Goal: Information Seeking & Learning: Check status

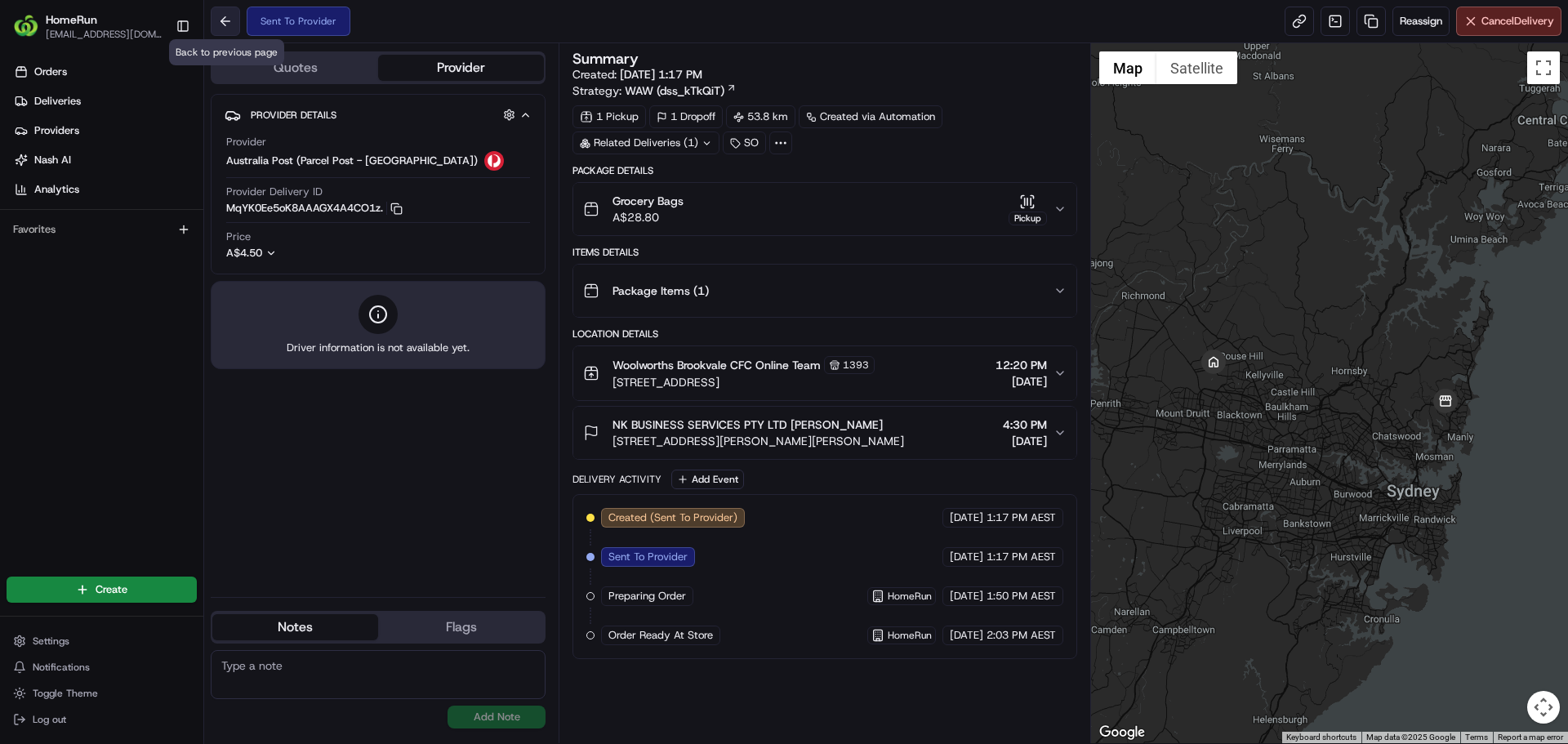
click at [232, 21] on button at bounding box center [225, 21] width 29 height 29
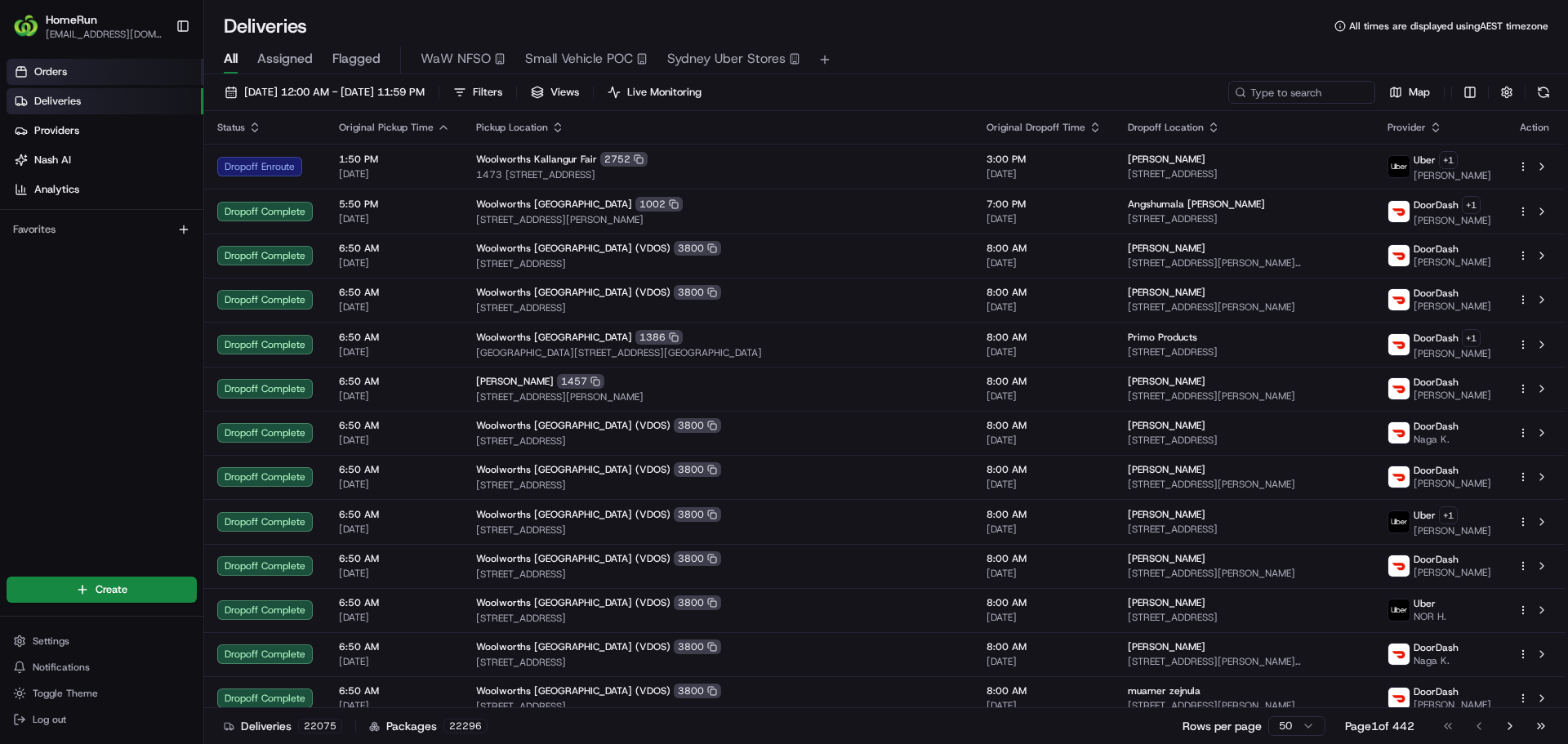
click at [58, 73] on span "Orders" at bounding box center [50, 71] width 33 height 15
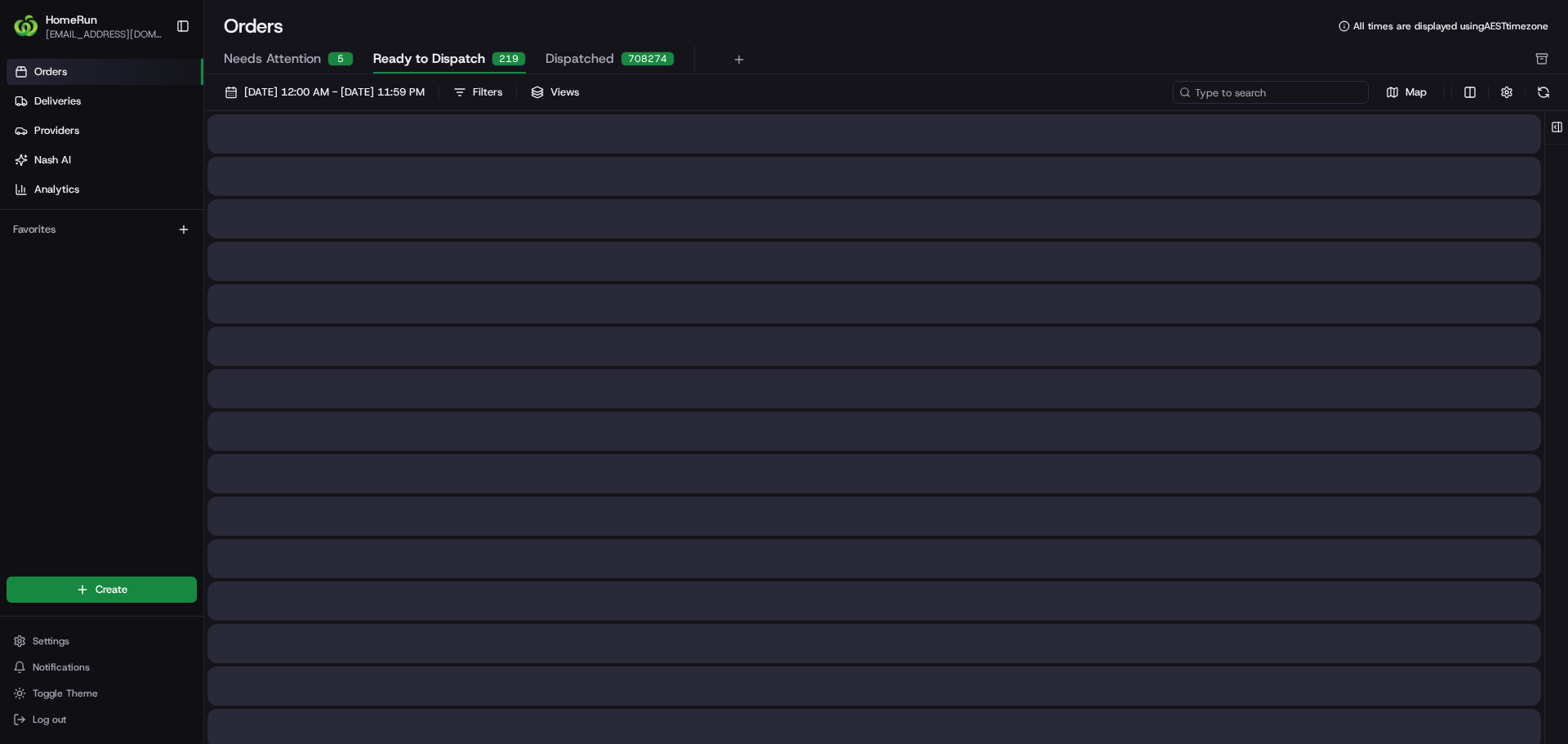
click at [1280, 98] on input at bounding box center [1270, 92] width 196 height 23
paste input "260094127"
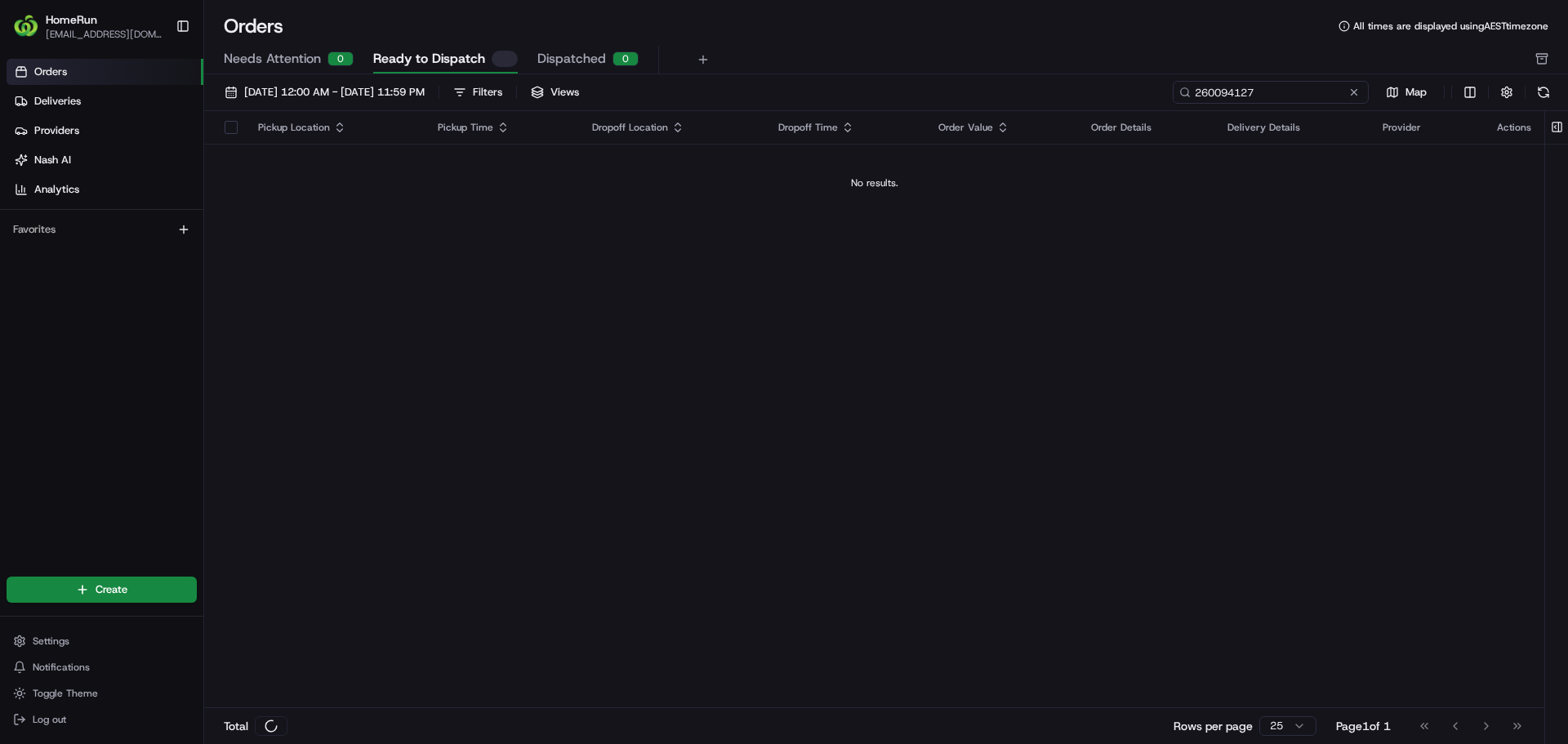
type input "260094127"
click at [322, 85] on span "[DATE] 12:00 AM - [DATE] 11:59 PM" at bounding box center [334, 92] width 181 height 15
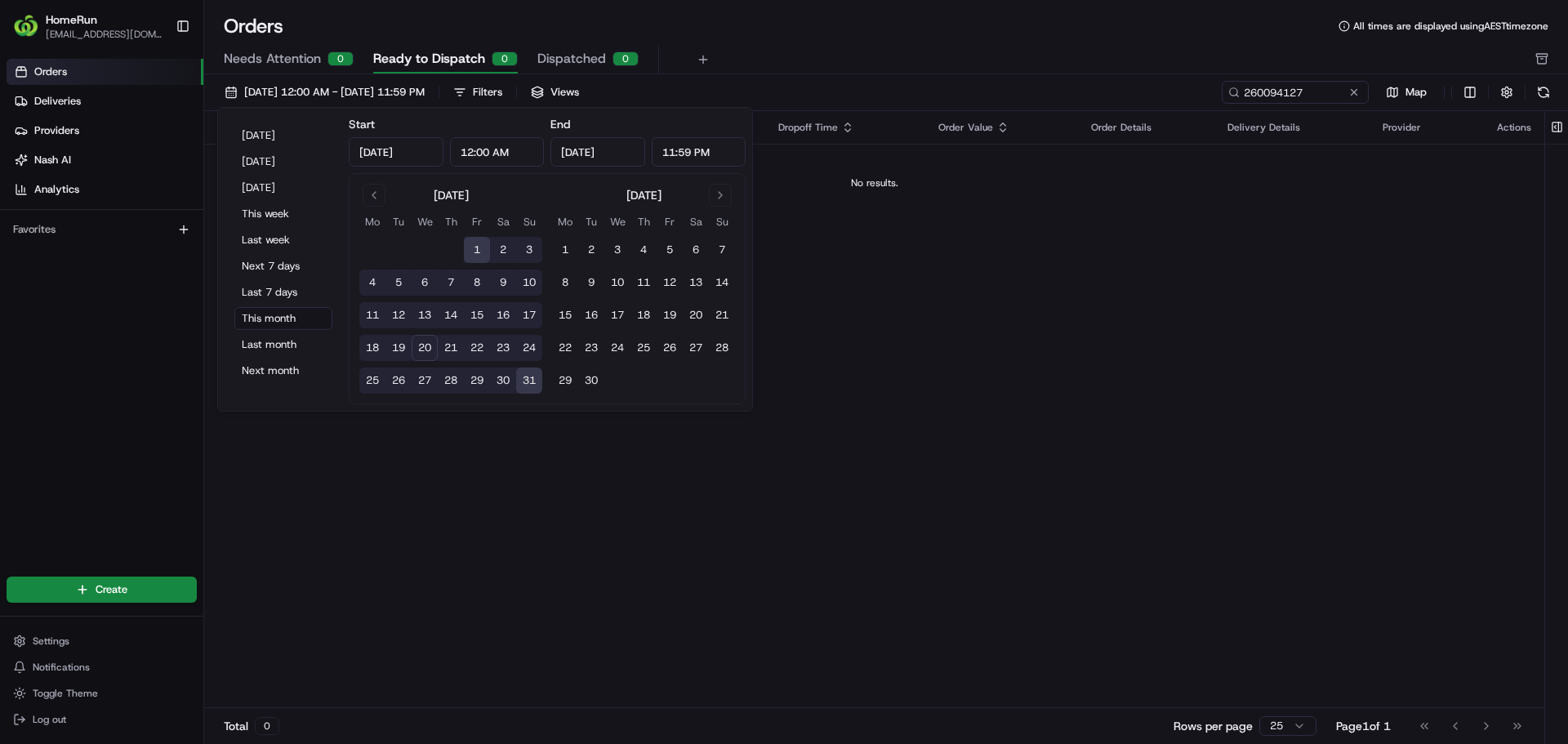
click at [389, 157] on input "[DATE]" at bounding box center [395, 152] width 95 height 29
click at [413, 146] on input "[DATE]" at bounding box center [395, 152] width 95 height 29
click at [377, 194] on button "Go to previous month" at bounding box center [374, 195] width 23 height 23
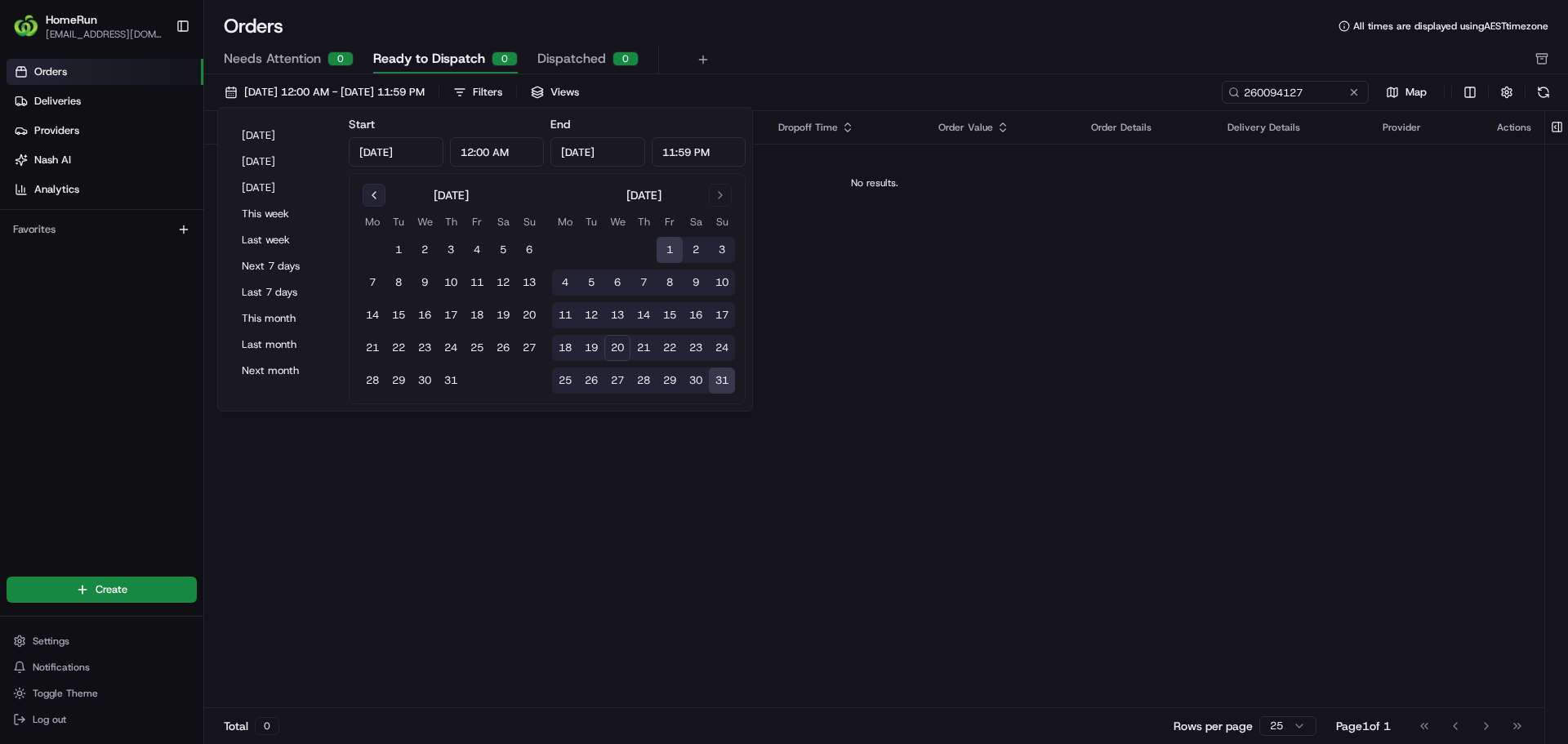
click at [377, 194] on button "Go to previous month" at bounding box center [374, 195] width 23 height 23
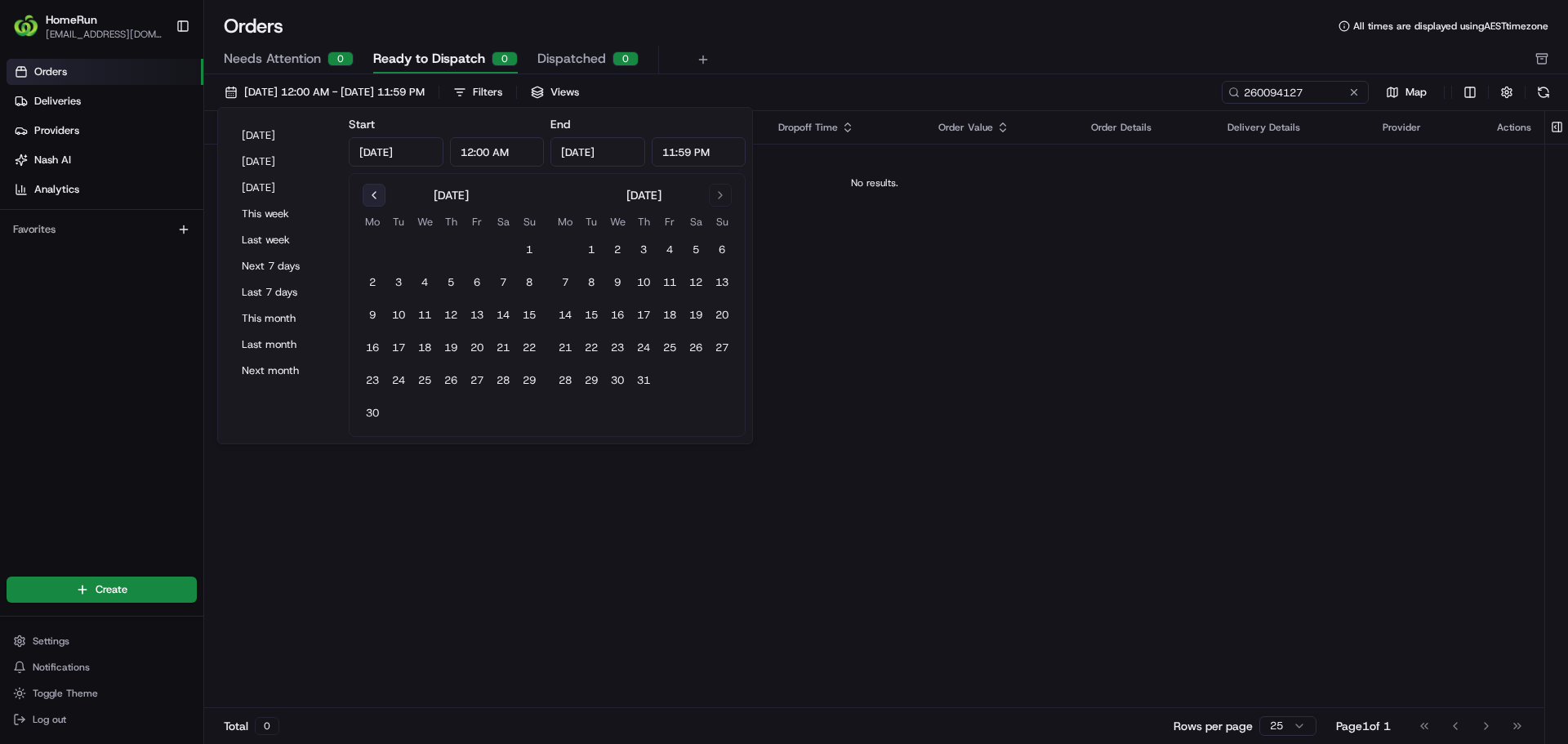
click at [377, 195] on button "Go to previous month" at bounding box center [374, 195] width 23 height 23
click at [404, 291] on button "6" at bounding box center [398, 283] width 27 height 27
type input "[DATE]"
click at [1323, 87] on input "260094127" at bounding box center [1270, 92] width 196 height 23
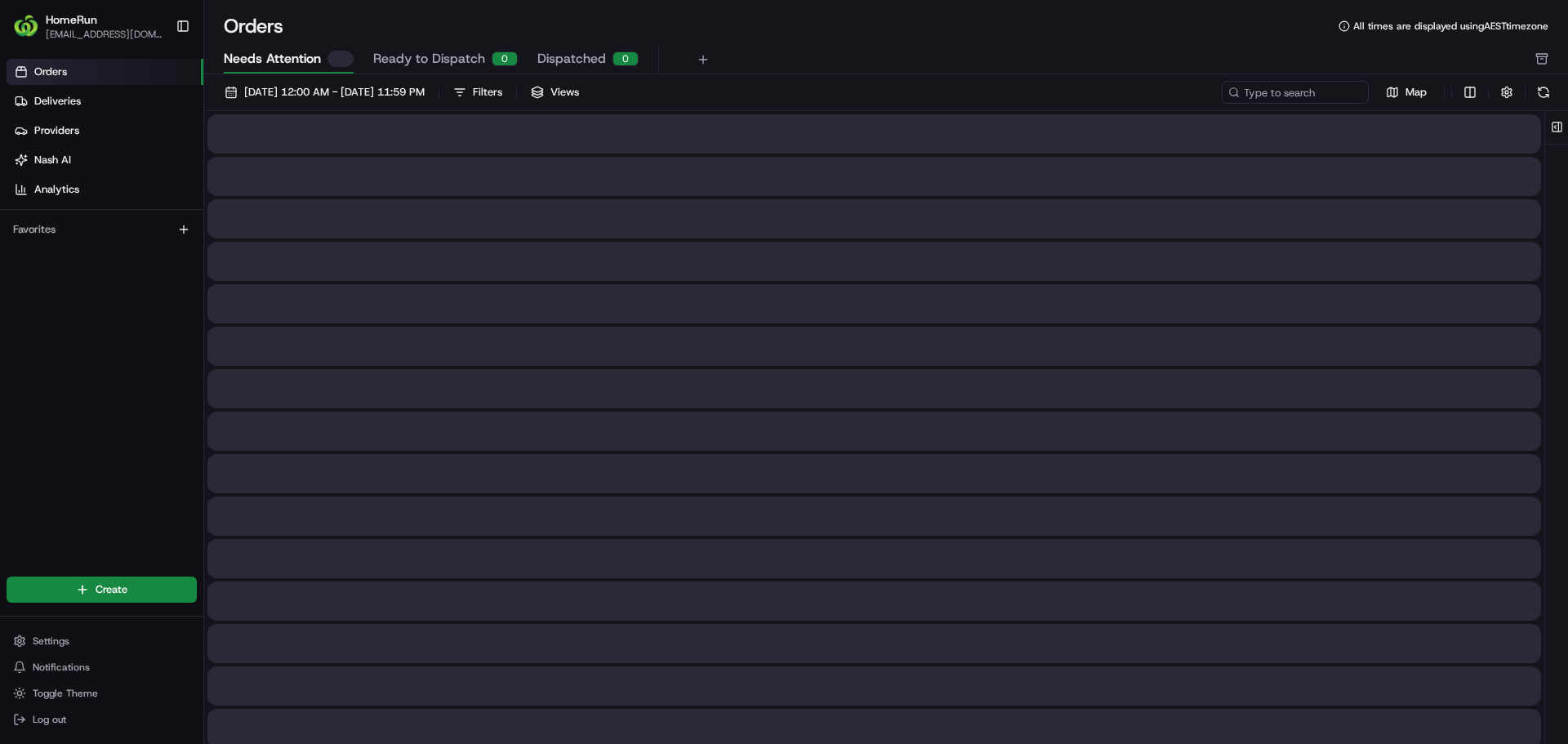
click at [300, 56] on span "Needs Attention" at bounding box center [272, 58] width 98 height 20
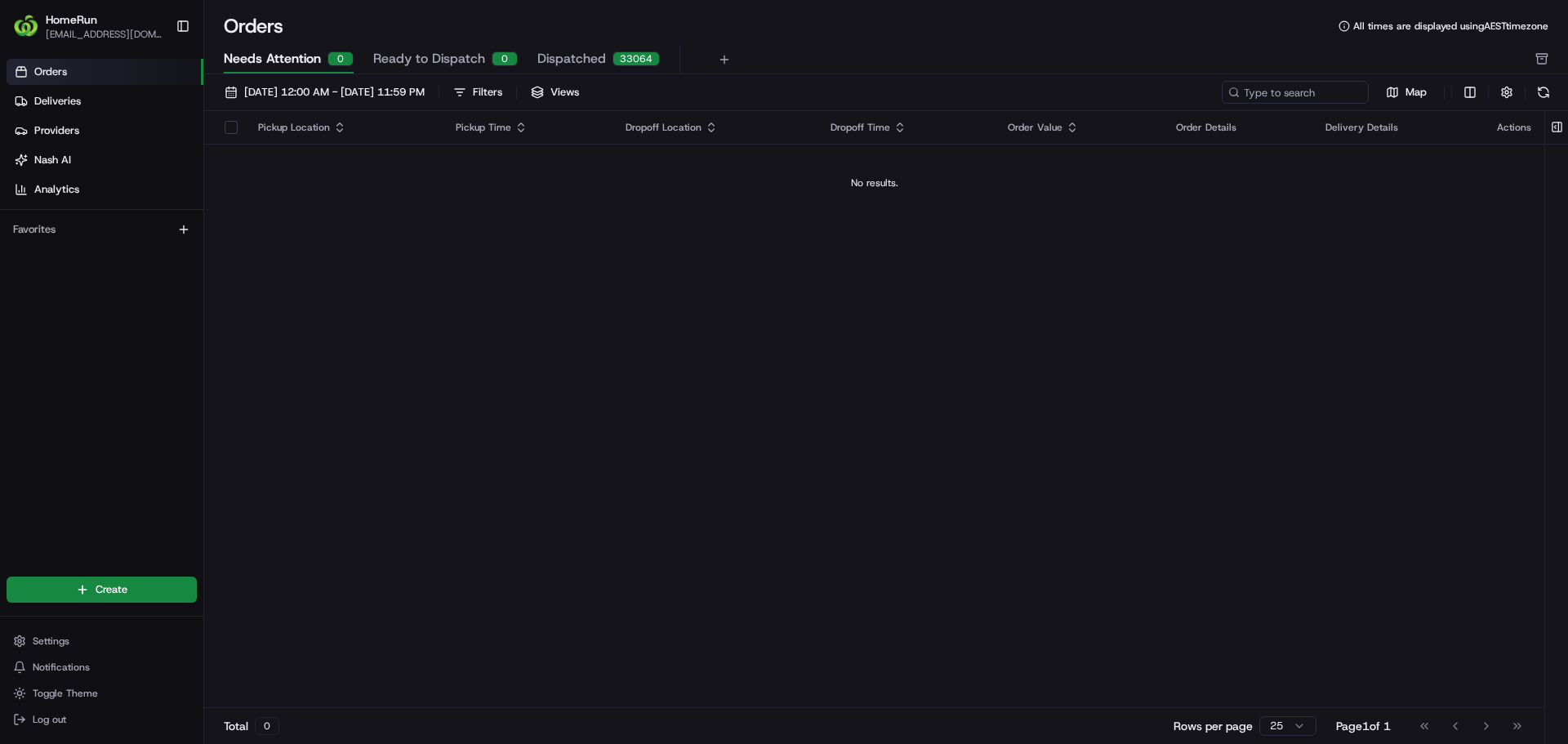
click at [551, 58] on span "Dispatched" at bounding box center [572, 58] width 68 height 20
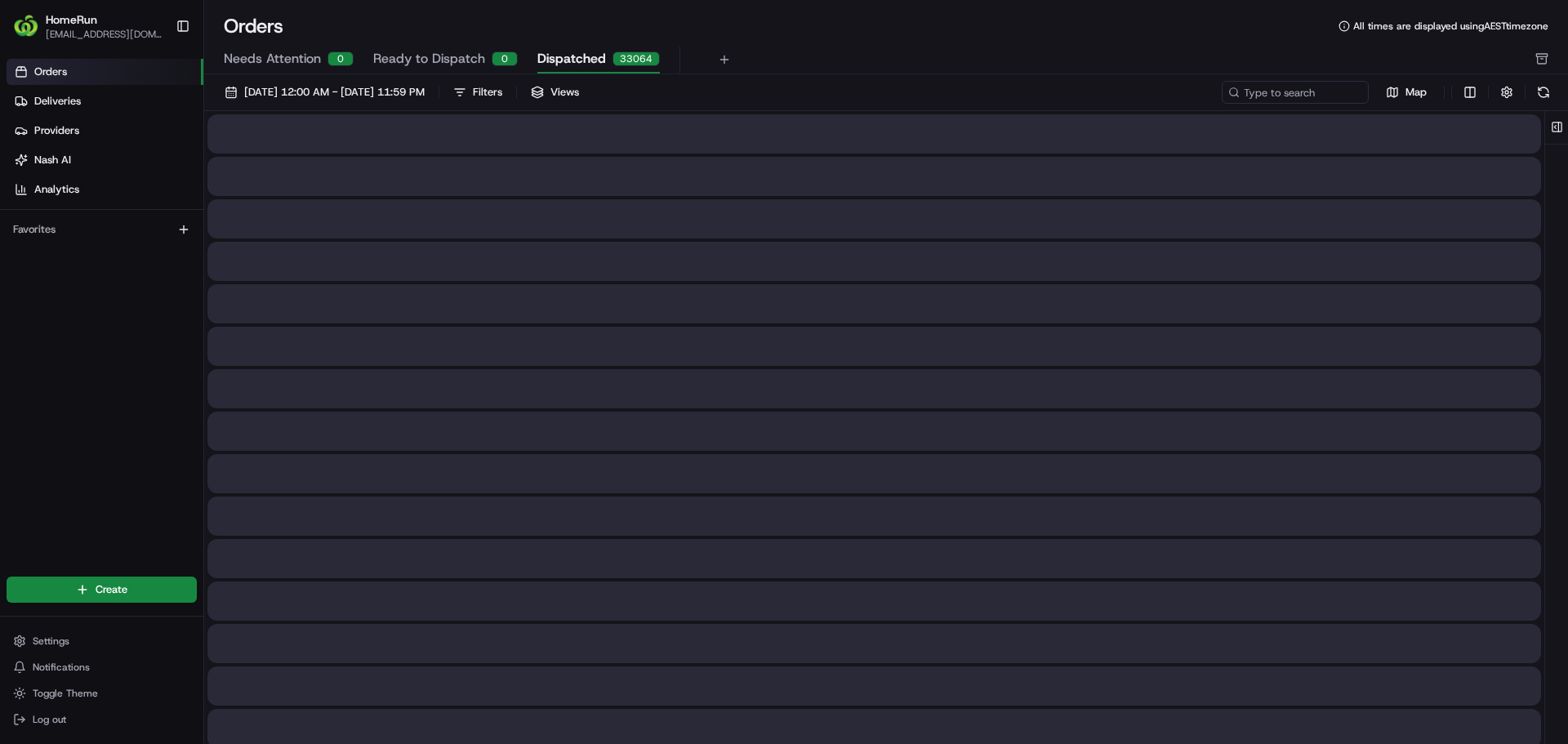
click at [62, 64] on span "Orders" at bounding box center [50, 71] width 33 height 15
click at [319, 91] on span "[DATE] 12:00 AM - [DATE] 11:59 PM" at bounding box center [334, 92] width 181 height 15
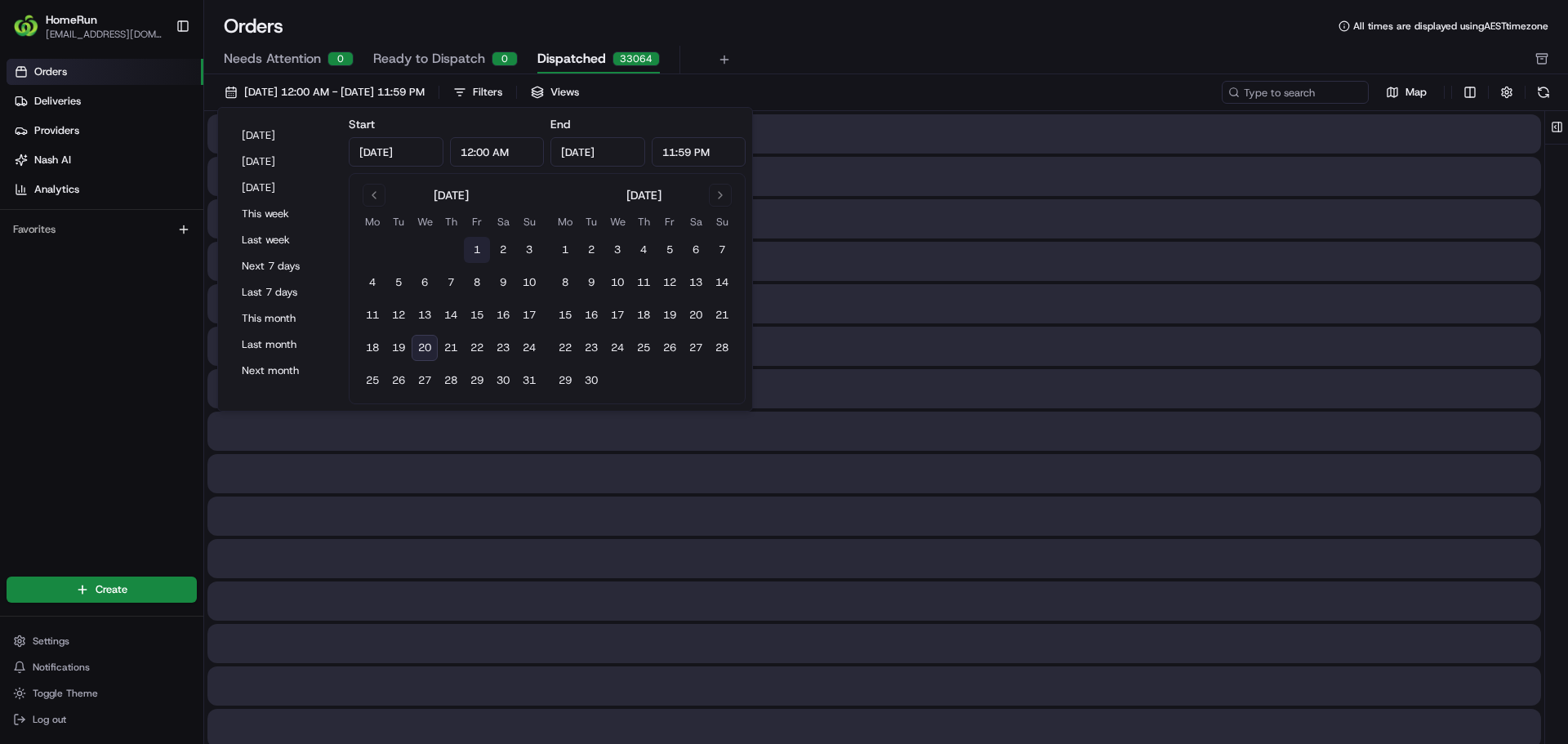
click at [475, 250] on button "1" at bounding box center [477, 250] width 27 height 27
type input "[DATE]"
click at [432, 348] on button "20" at bounding box center [425, 348] width 27 height 27
type input "[DATE]"
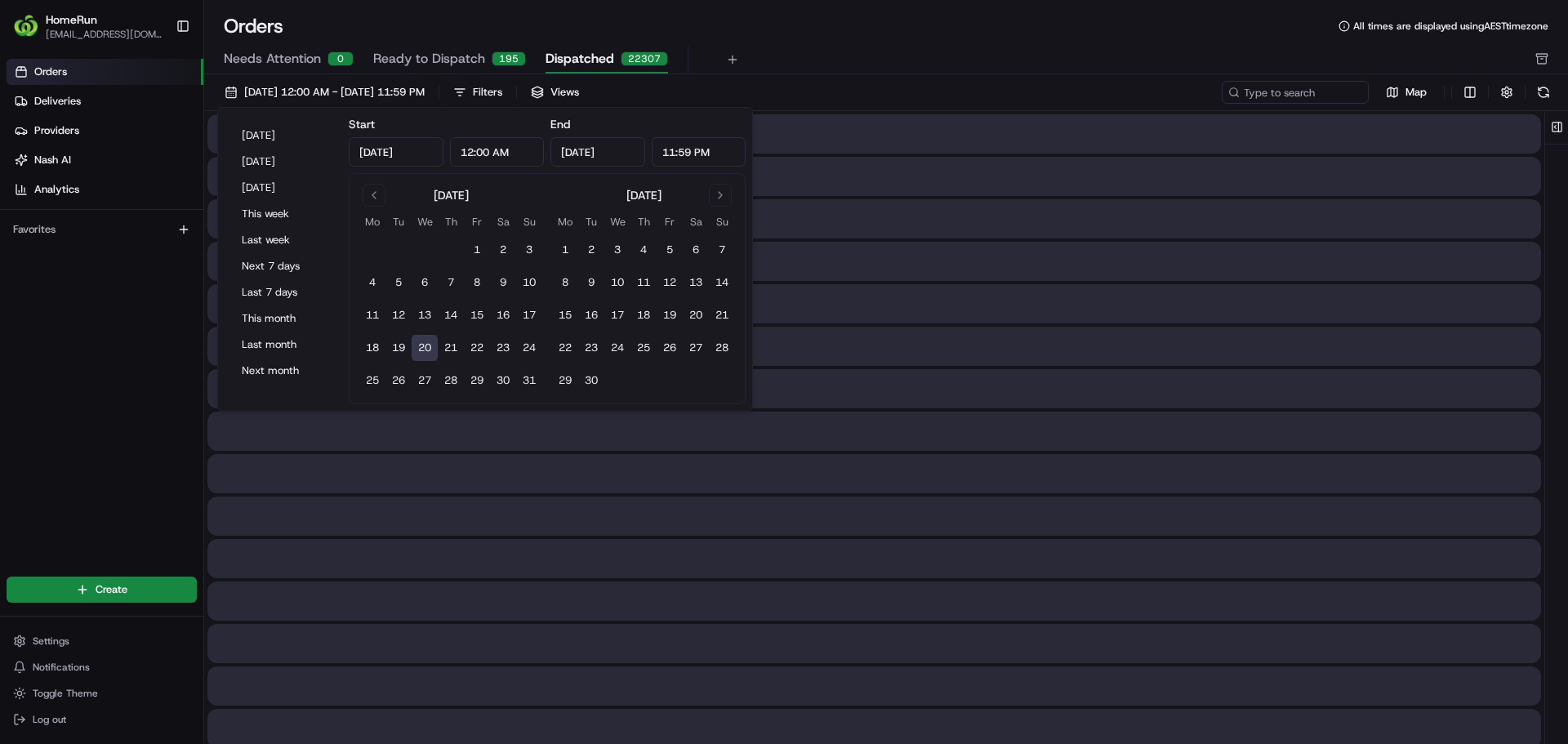
click at [900, 83] on div "[DATE] 12:00 AM - [DATE] 11:59 PM Filters Views" at bounding box center [718, 92] width 1001 height 23
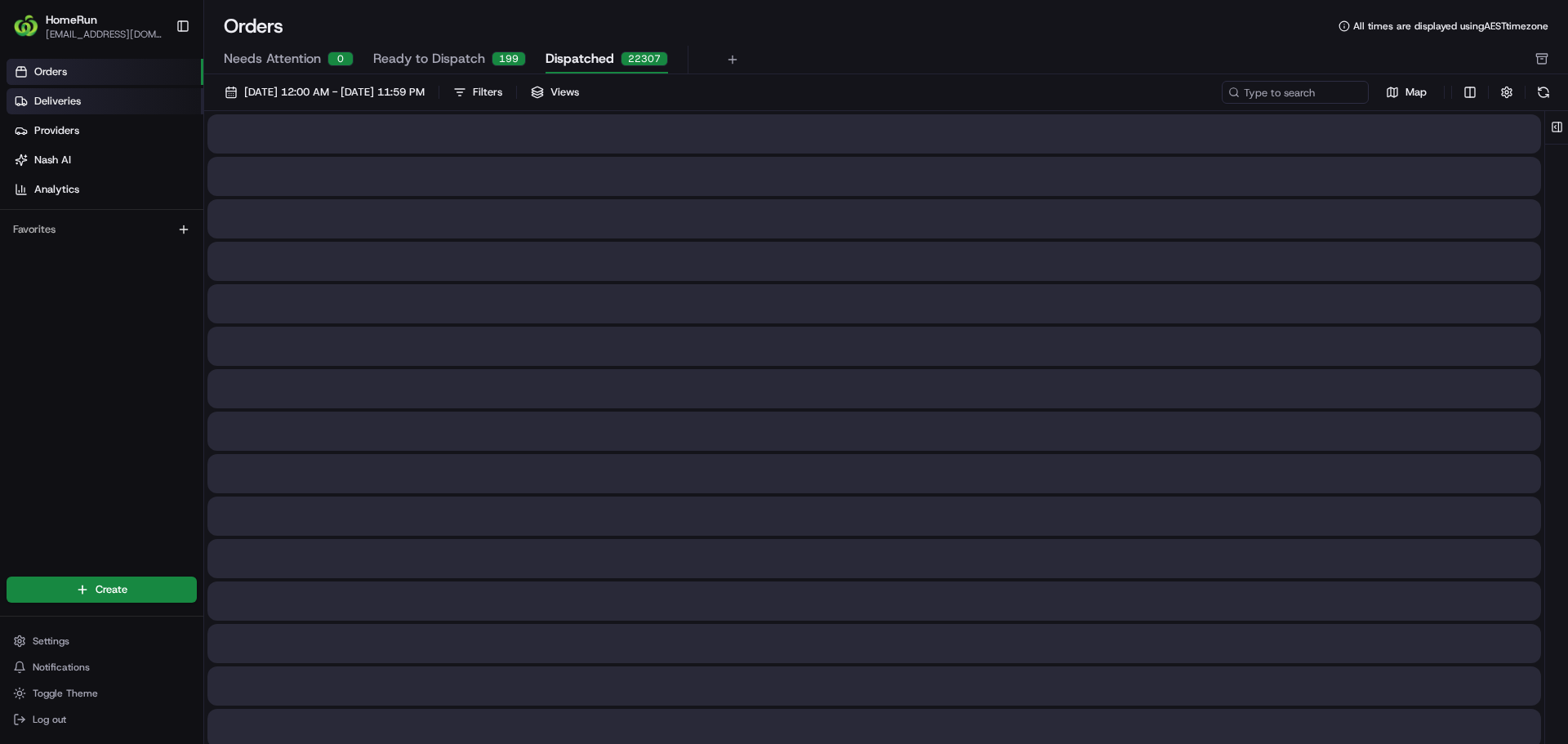
click at [75, 108] on span "Deliveries" at bounding box center [57, 101] width 46 height 15
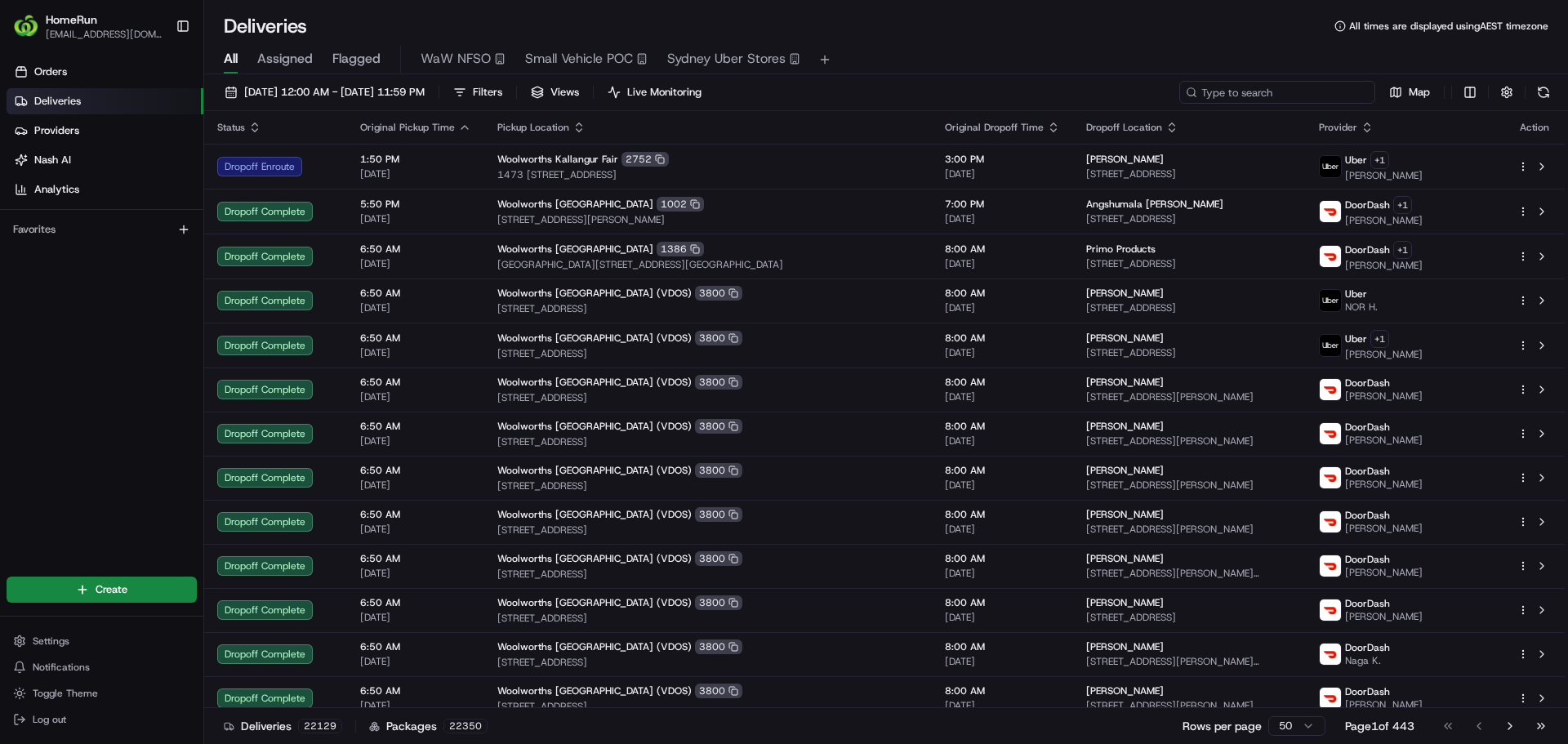
paste input "260094127"
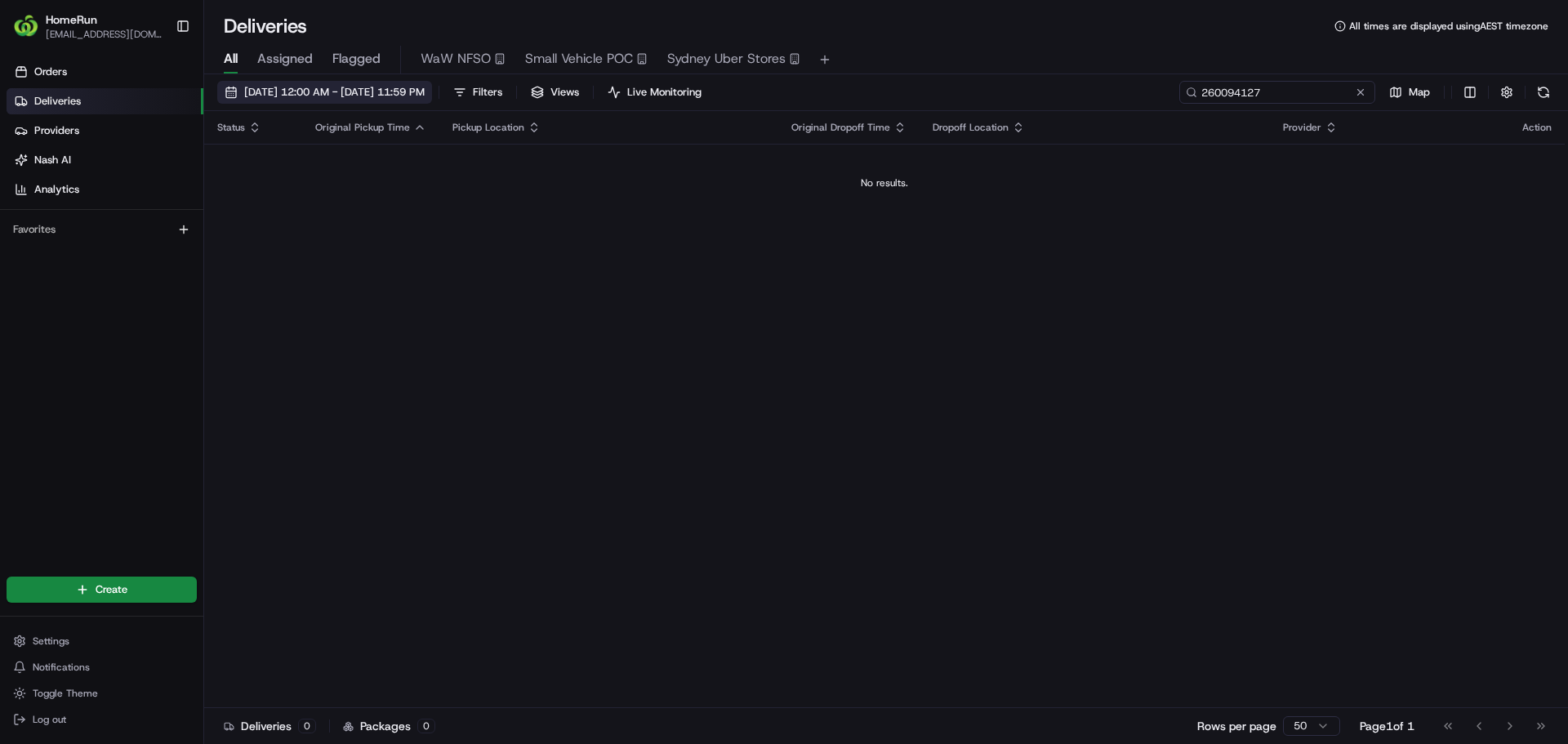
type input "260094127"
click at [314, 98] on span "[DATE] 12:00 AM - [DATE] 11:59 PM" at bounding box center [334, 92] width 181 height 15
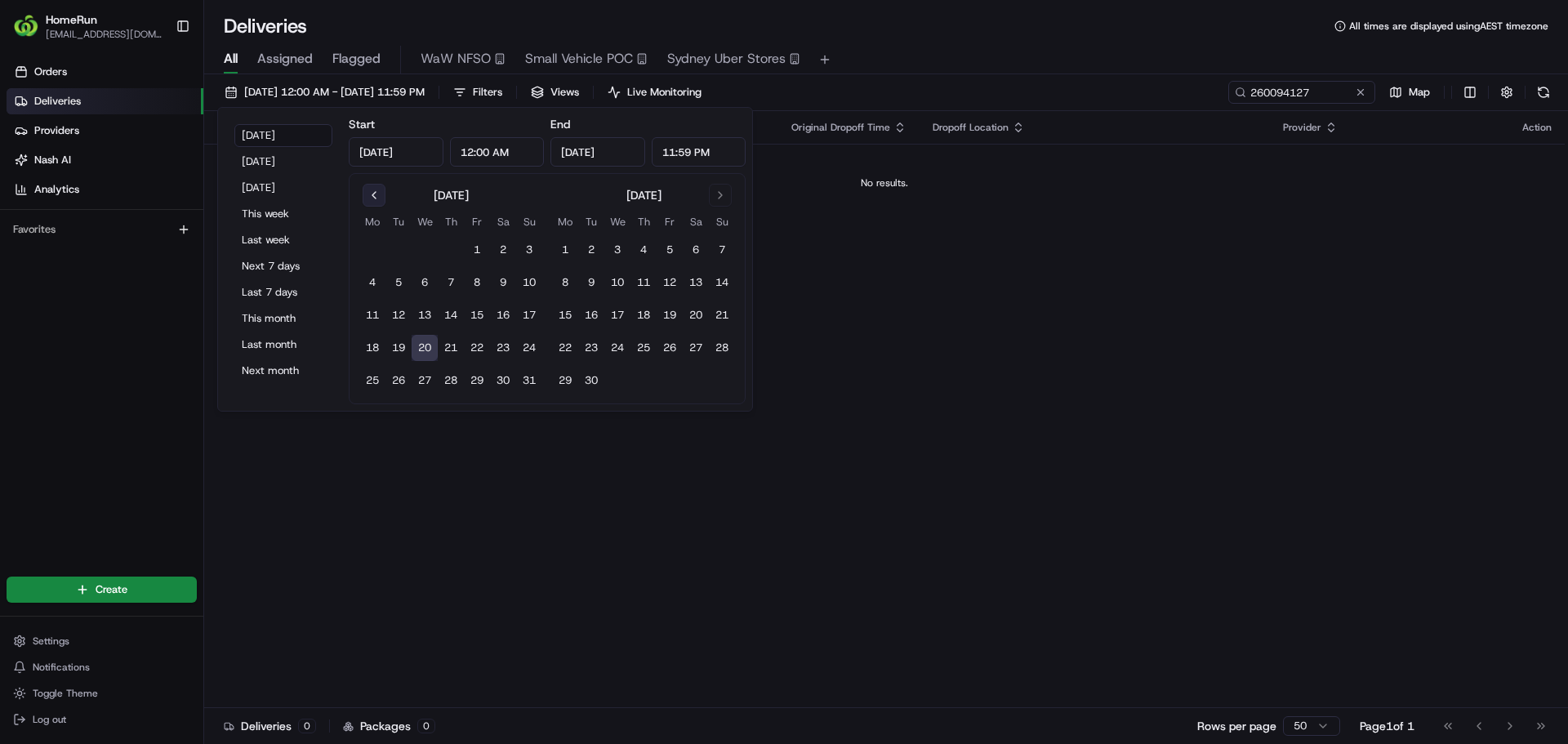
click at [375, 193] on button "Go to previous month" at bounding box center [374, 195] width 23 height 23
click at [374, 277] on button "2" at bounding box center [372, 283] width 27 height 27
type input "[DATE]"
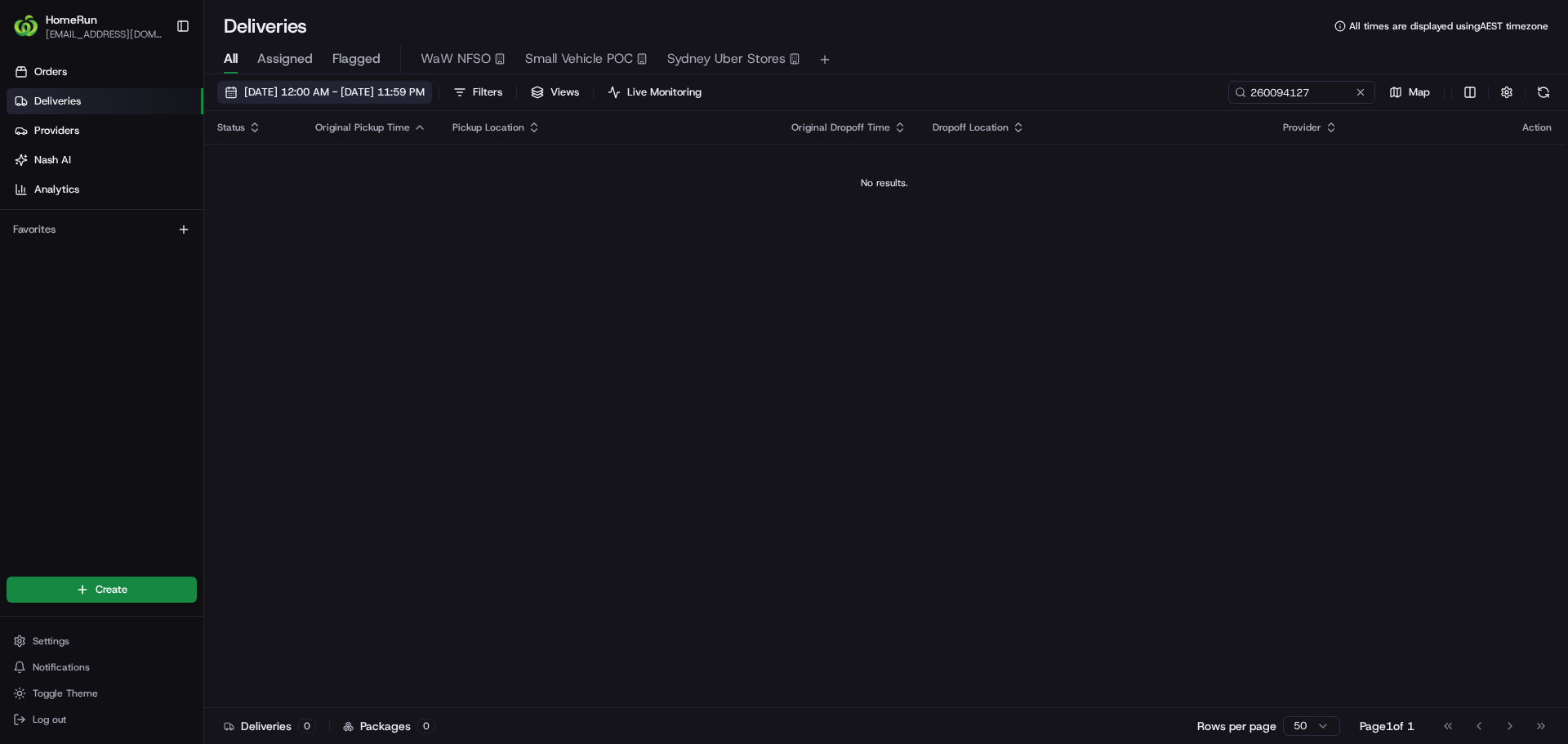
click at [380, 98] on span "[DATE] 12:00 AM - [DATE] 11:59 PM" at bounding box center [334, 92] width 181 height 15
